Goal: Transaction & Acquisition: Download file/media

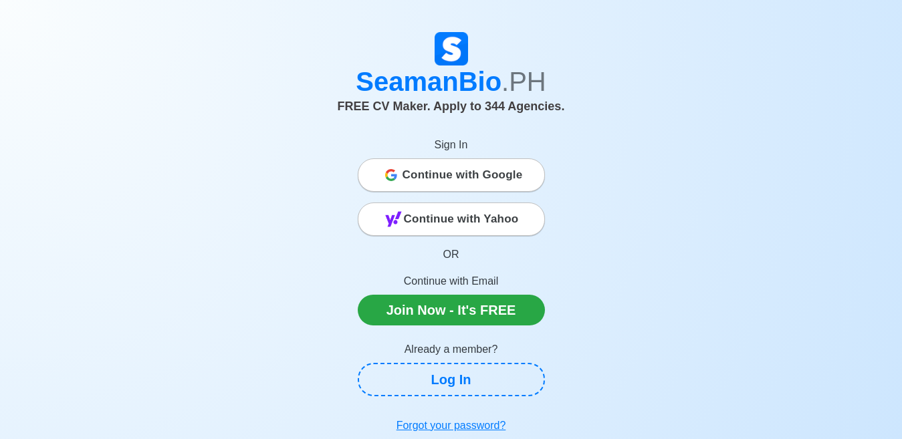
click at [479, 173] on span "Continue with Google" at bounding box center [462, 175] width 120 height 27
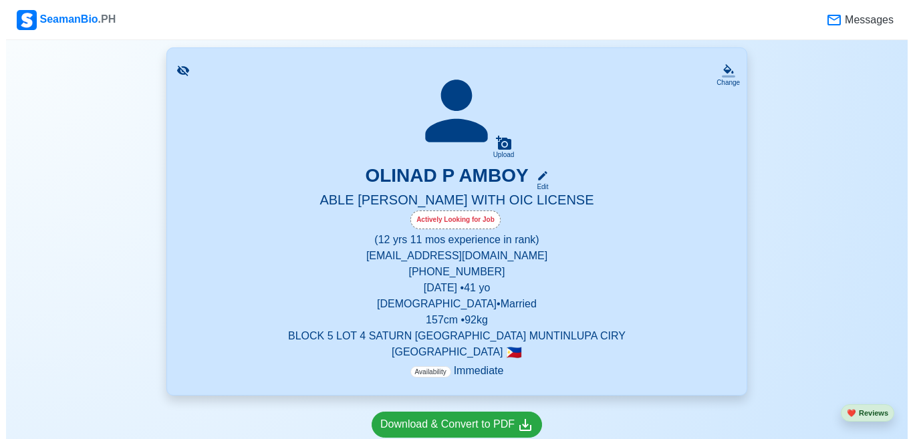
scroll to position [334, 0]
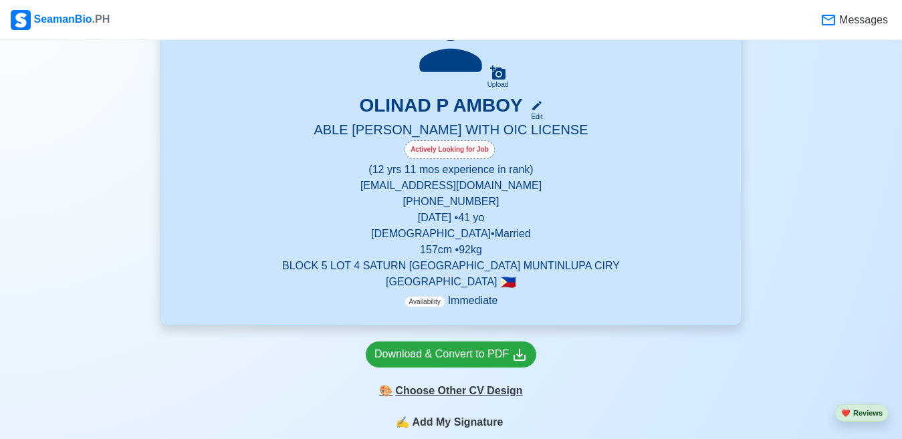
click at [467, 394] on div "🎨 Choose Other CV Design" at bounding box center [451, 390] width 170 height 25
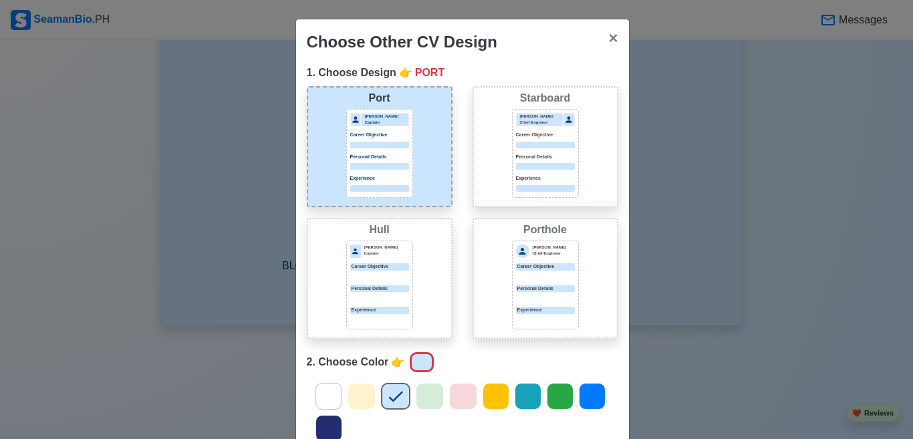
click at [552, 154] on p "Personal Details" at bounding box center [545, 157] width 59 height 7
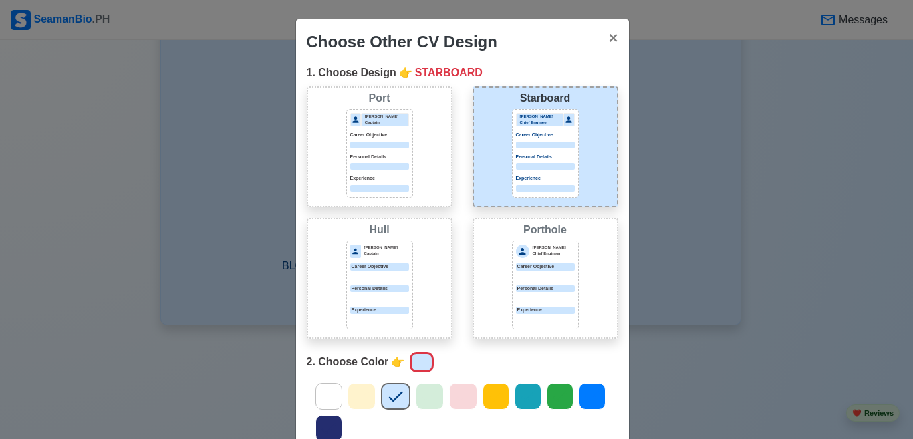
click at [554, 247] on p "[PERSON_NAME]" at bounding box center [554, 248] width 42 height 6
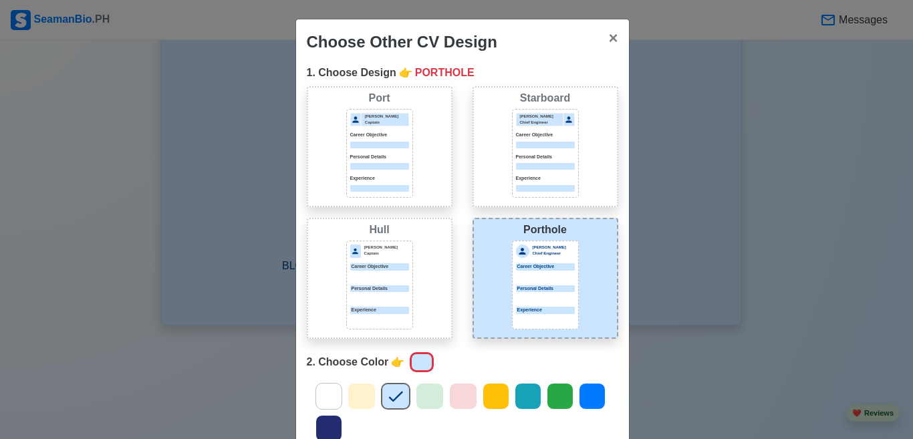
click at [503, 170] on div "Starboard [PERSON_NAME] Chief Engineer Career Objective Personal Details Experi…" at bounding box center [546, 146] width 146 height 121
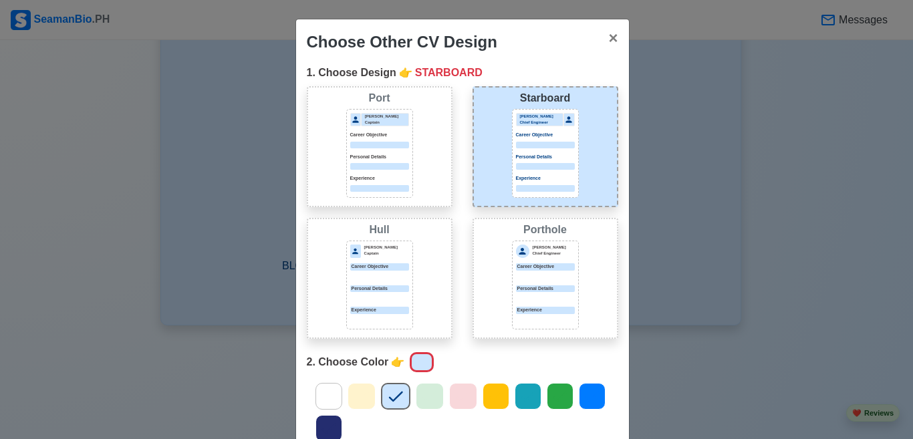
click at [418, 255] on div "[PERSON_NAME] [PERSON_NAME] Captain Career Objective Personal Details Experience" at bounding box center [380, 278] width 146 height 121
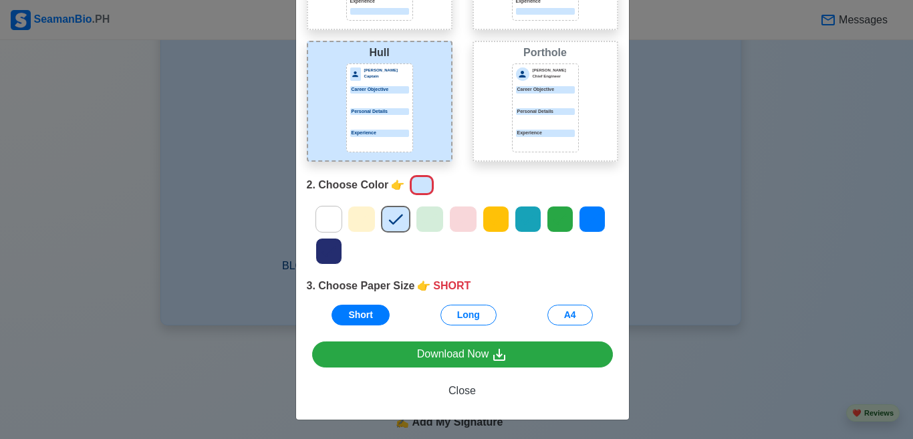
scroll to position [178, 0]
click at [319, 219] on icon at bounding box center [329, 219] width 20 height 20
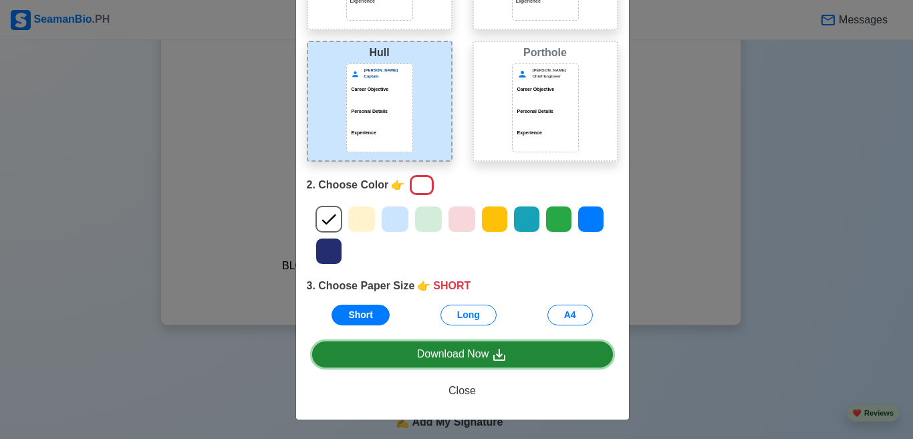
click at [471, 358] on div "Download Now" at bounding box center [462, 354] width 91 height 17
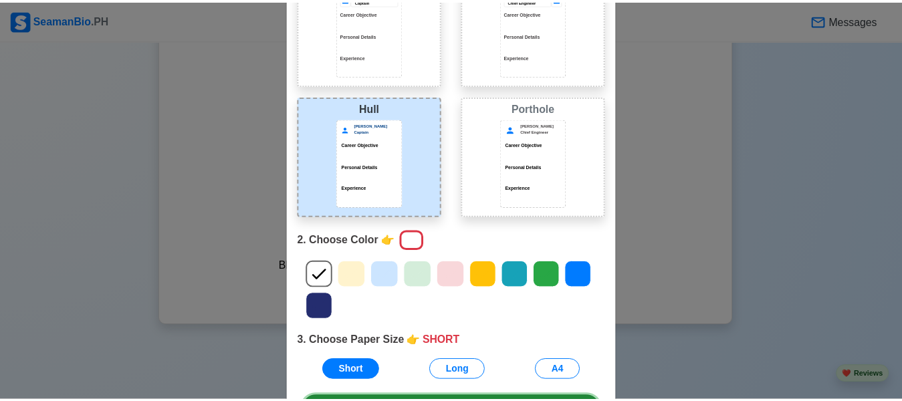
scroll to position [0, 0]
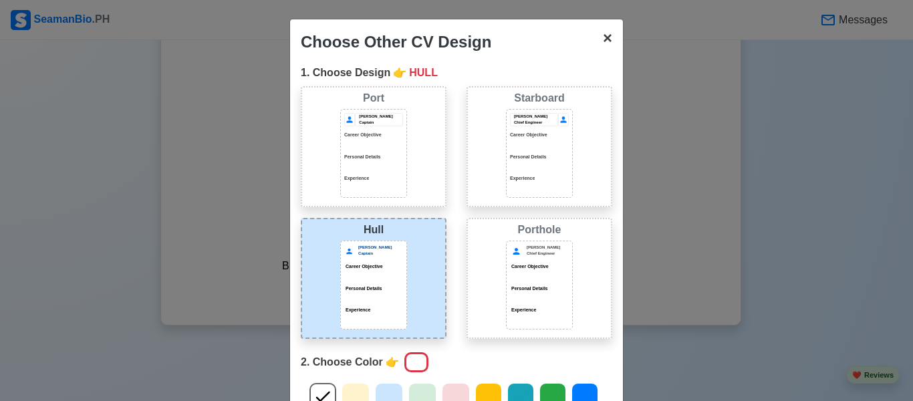
click at [603, 37] on span "×" at bounding box center [607, 38] width 9 height 18
